Goal: Information Seeking & Learning: Learn about a topic

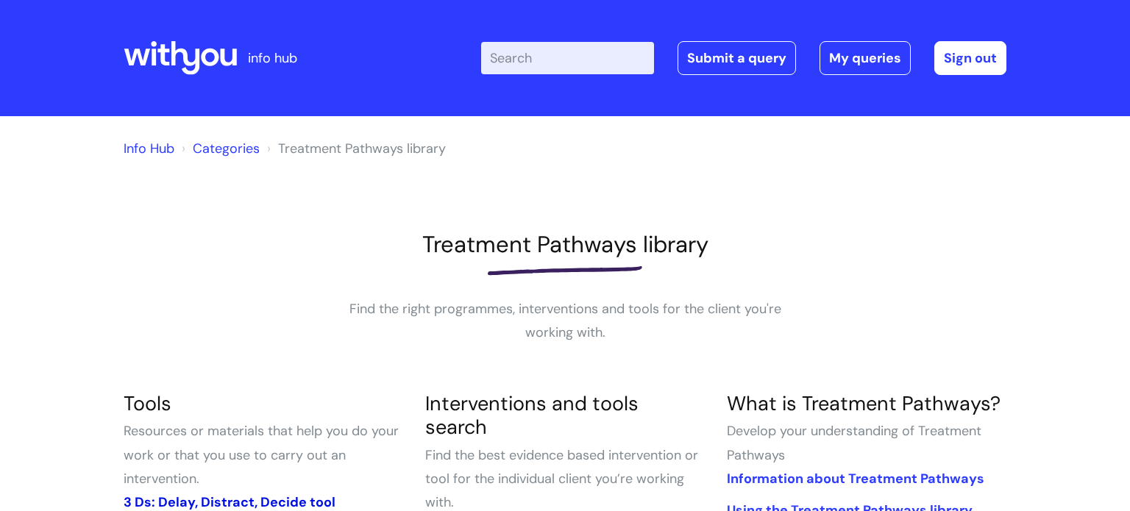
scroll to position [355, 0]
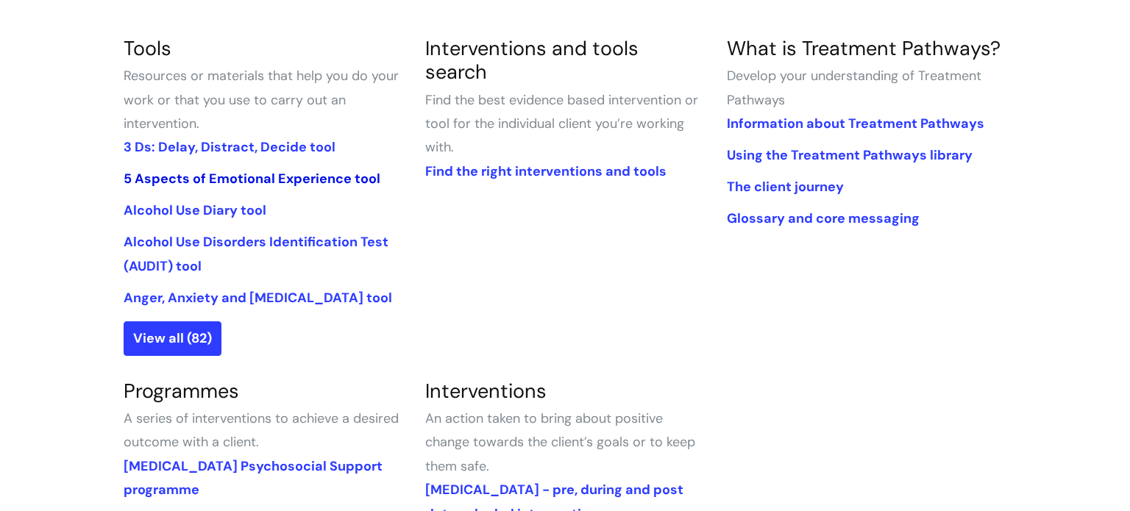
click at [277, 181] on link "5 Aspects of Emotional Experience tool" at bounding box center [252, 179] width 257 height 18
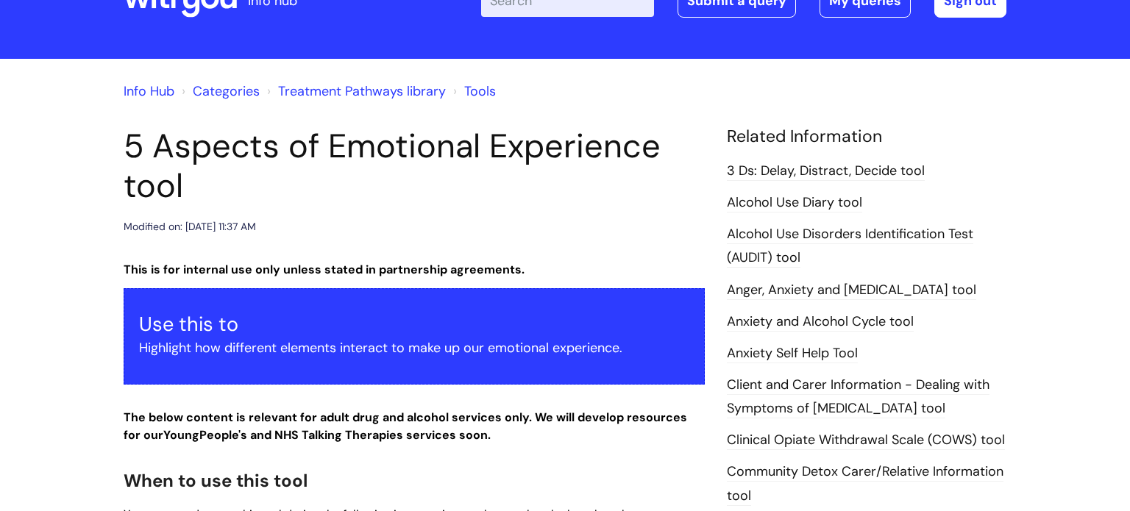
scroll to position [38, 0]
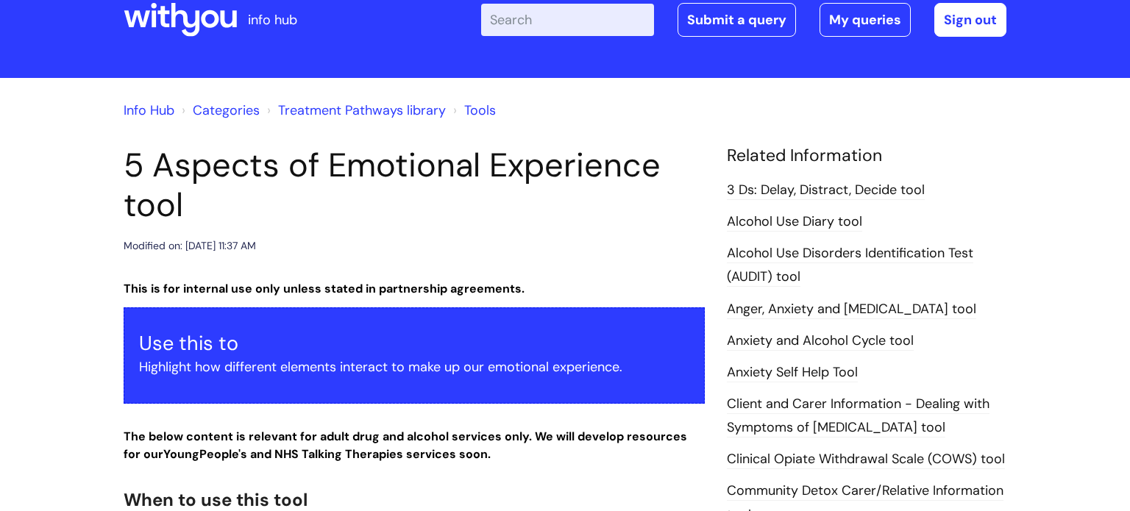
click at [822, 218] on link "Alcohol Use Diary tool" at bounding box center [794, 222] width 135 height 19
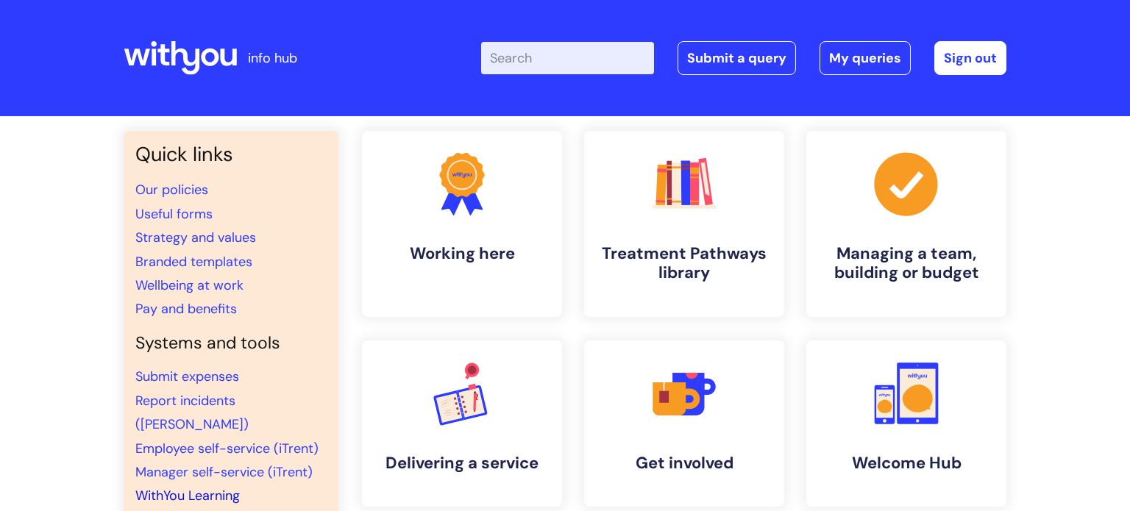
click at [214, 487] on link "WithYou Learning" at bounding box center [187, 496] width 104 height 18
click at [722, 237] on link ".cls-1{fill:#f89b22;}.cls-1,.cls-2,.cls-3,.cls-4,.cls-5,.cls-6,.cls-7{stroke-wi…" at bounding box center [684, 223] width 203 height 189
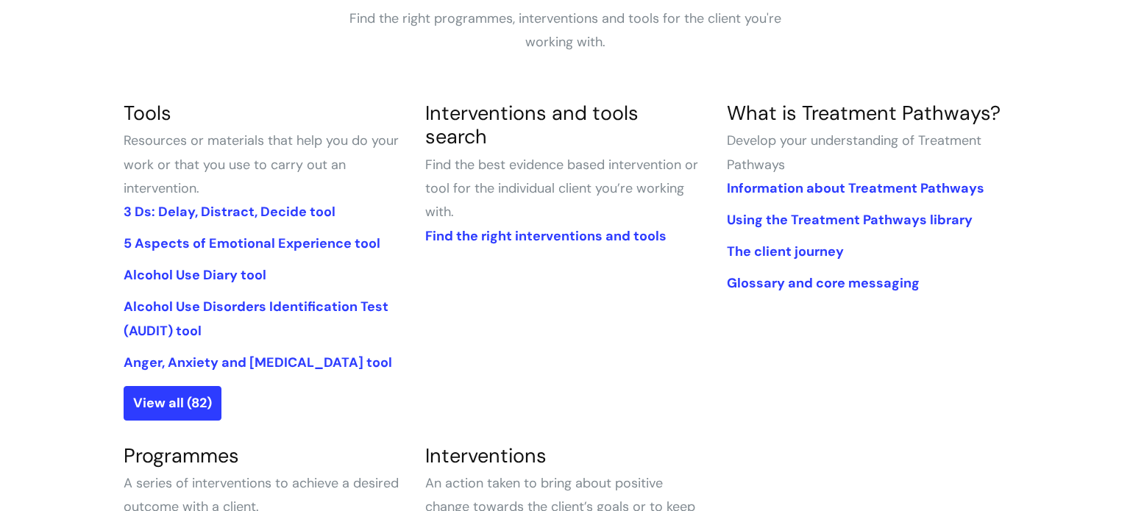
scroll to position [292, 0]
